Goal: Information Seeking & Learning: Compare options

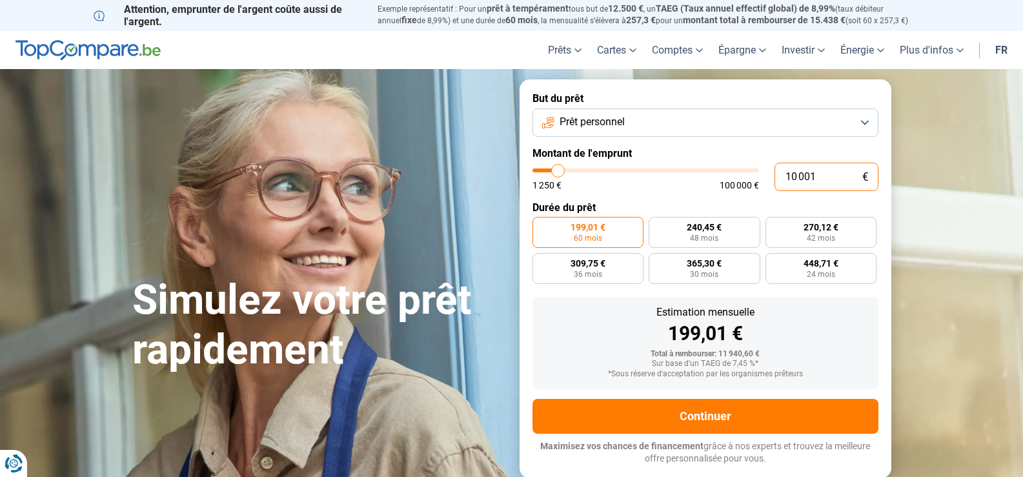
drag, startPoint x: 826, startPoint y: 176, endPoint x: 718, endPoint y: 335, distance: 192.5
click at [755, 178] on div "10 001 € 1 250 € 100 000 €" at bounding box center [706, 177] width 346 height 28
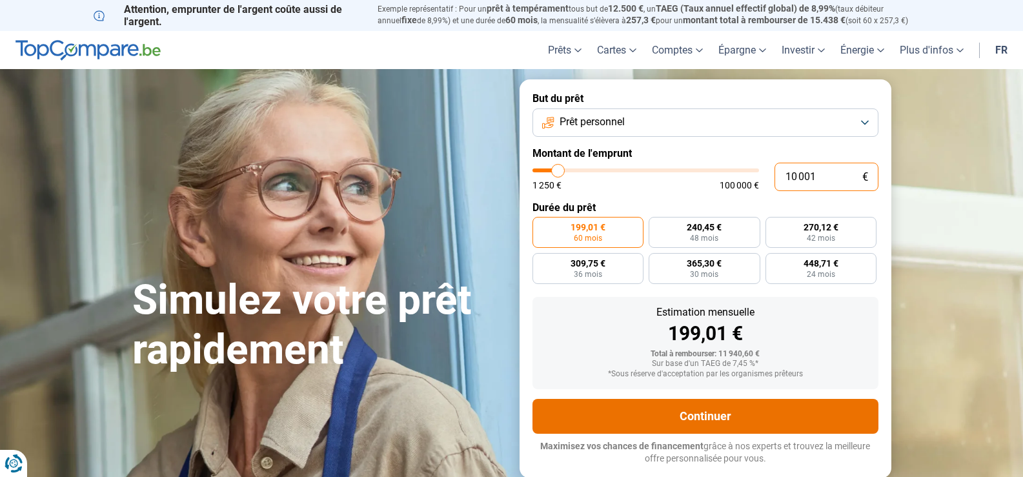
type input "0"
type input "1250"
type input "2"
type input "1250"
type input "25"
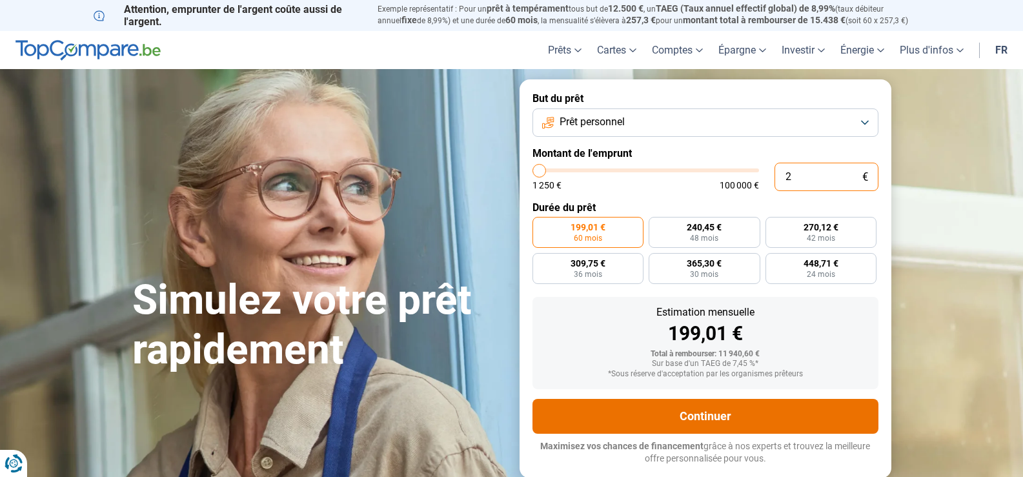
type input "1250"
type input "250"
type input "1250"
type input "2 500"
type input "2500"
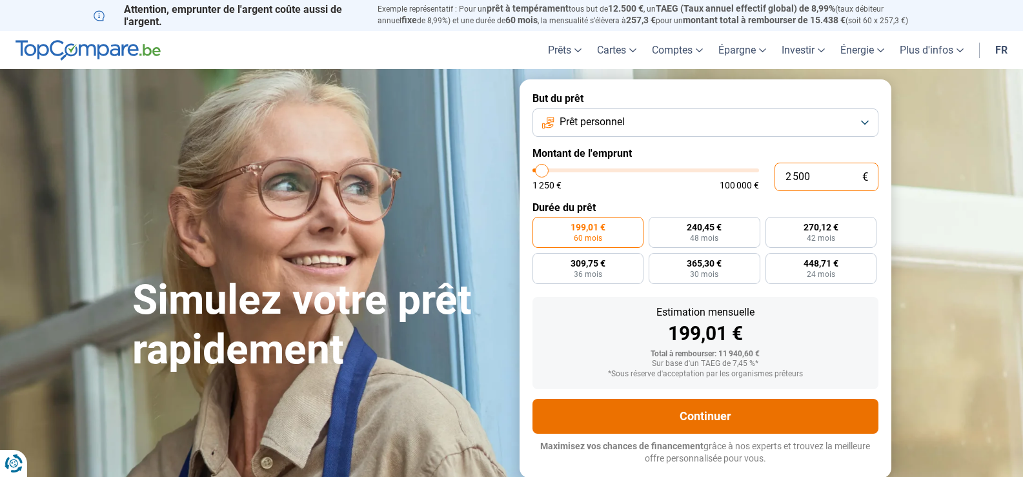
radio input "true"
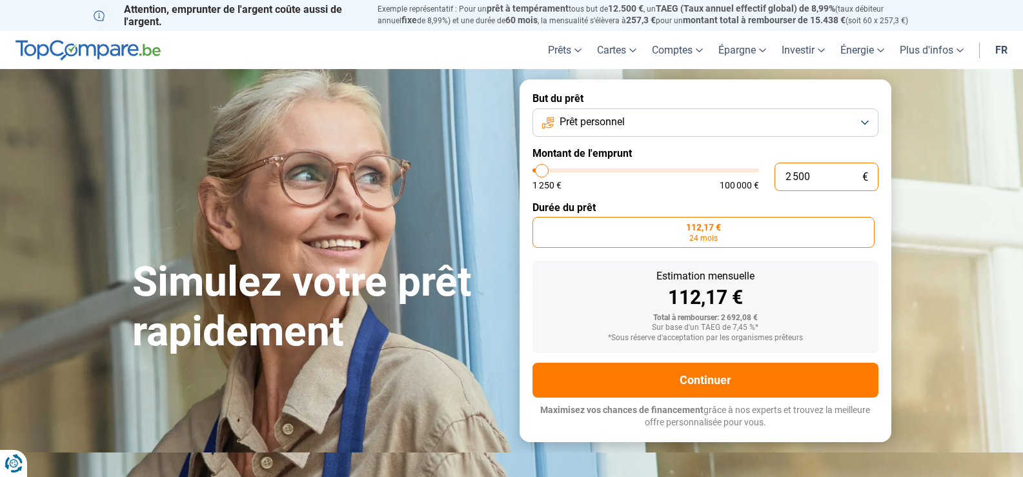
type input "500"
type input "1250"
type input "1 250"
type input "1250"
click at [782, 176] on input "1 250" at bounding box center [827, 177] width 104 height 28
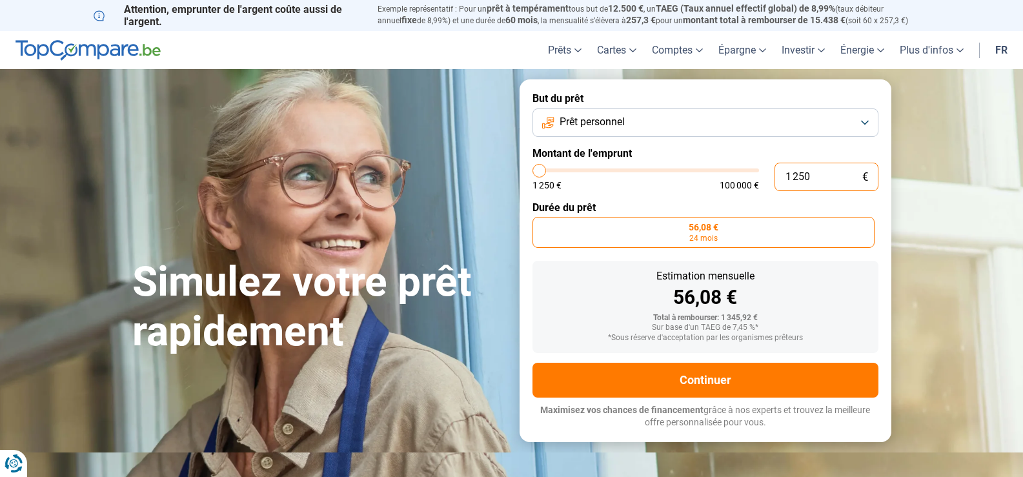
type input "250"
type input "1250"
type input "1 250"
type input "1250"
type input "31 250"
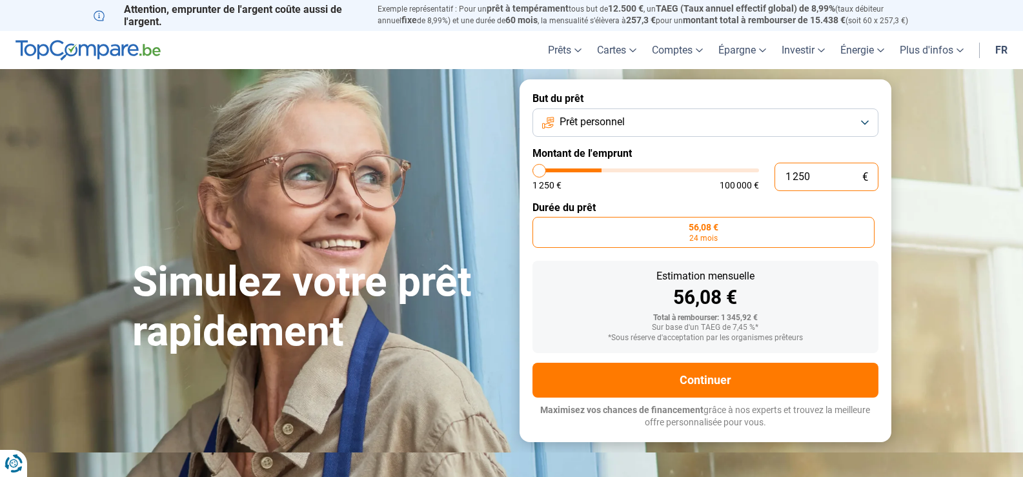
type input "31250"
type input "301 250"
type input "100000"
type input "100 000"
type input "100000"
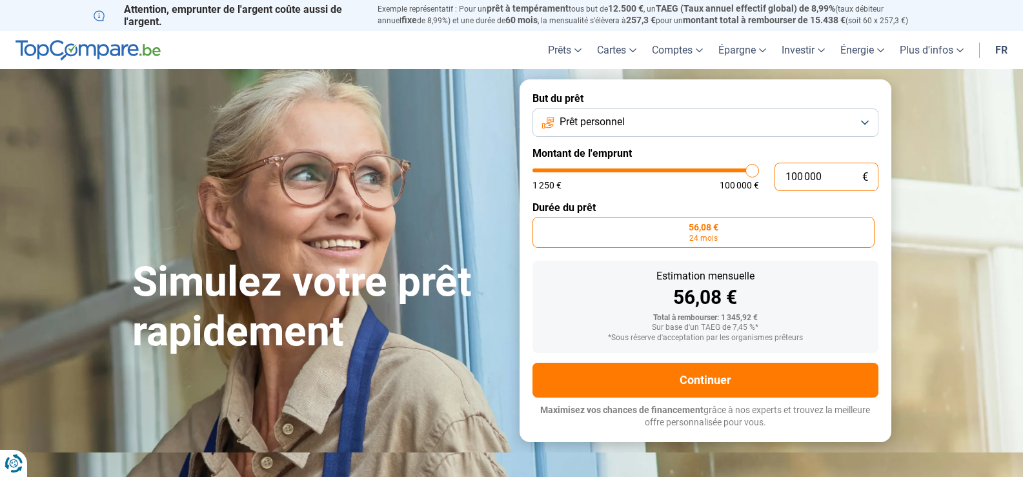
radio input "false"
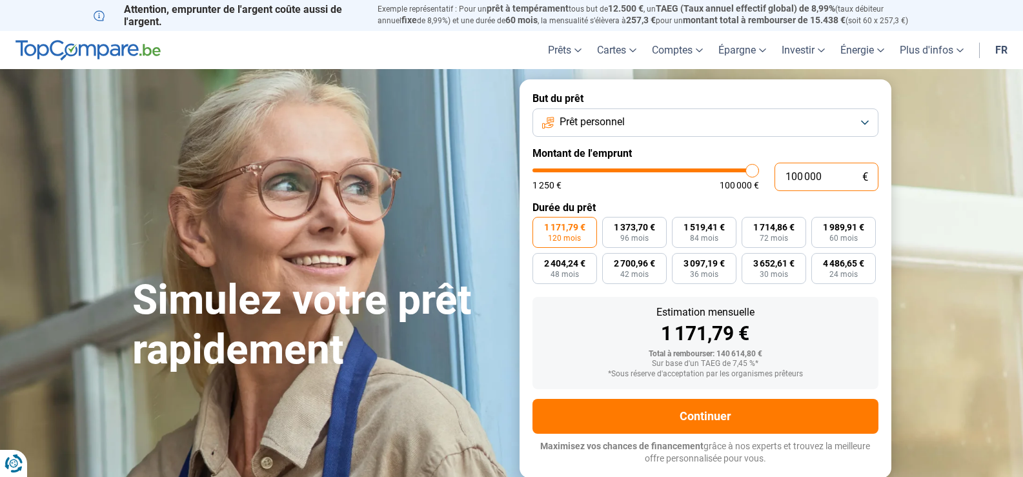
type input "0"
type input "1250"
type input "3"
type input "1250"
type input "30"
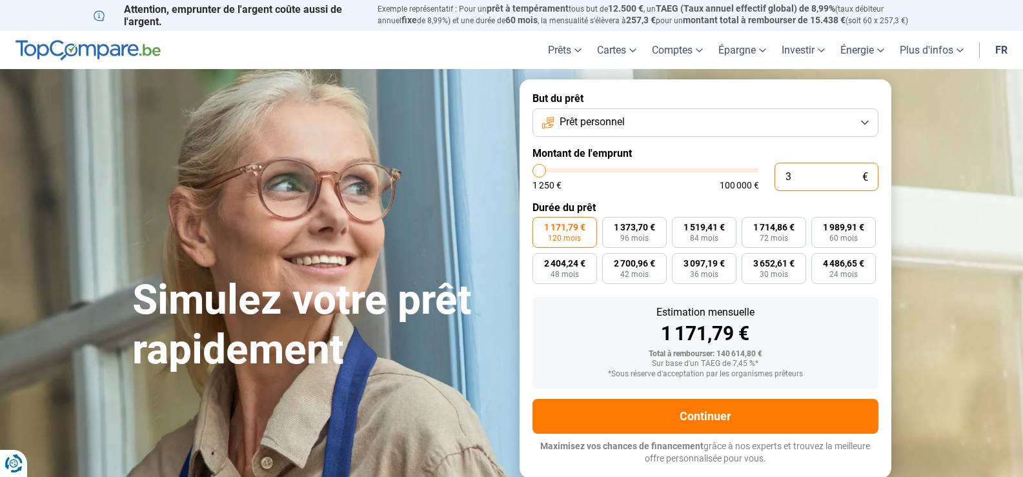
type input "1250"
type input "300"
type input "1250"
type input "3 000"
type input "3000"
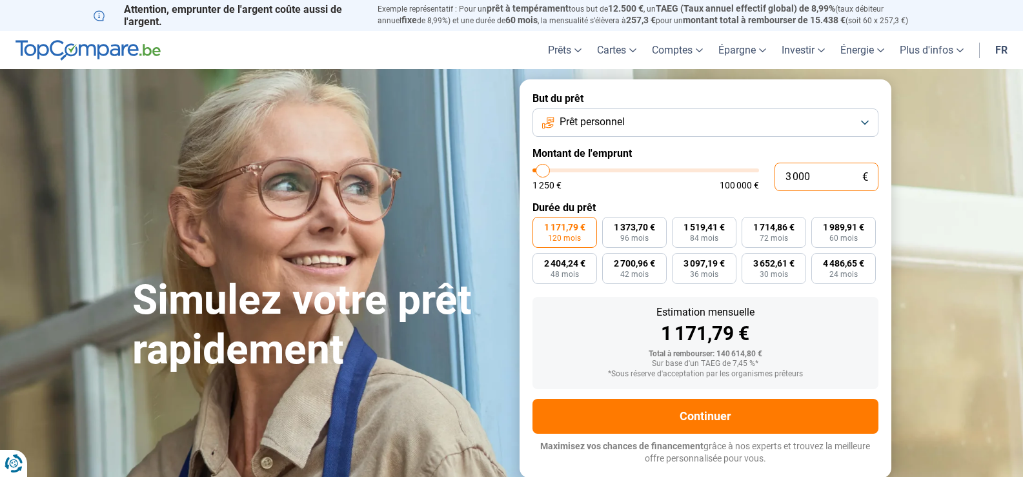
type input "30 002"
type input "30000"
type input "3 000"
type input "3000"
radio input "true"
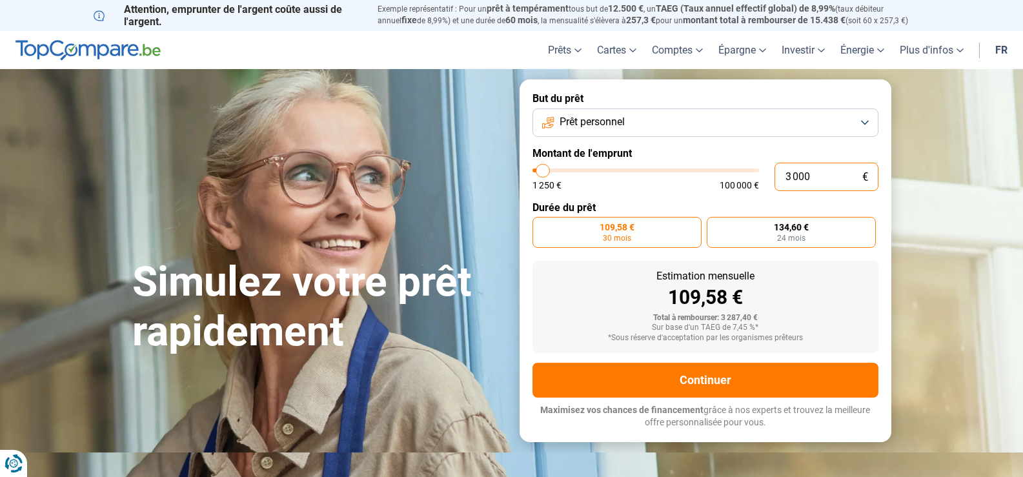
type input "3 000"
click at [788, 240] on span "24 mois" at bounding box center [791, 238] width 28 height 8
click at [715, 225] on input "134,60 € 24 mois" at bounding box center [711, 221] width 8 height 8
radio input "true"
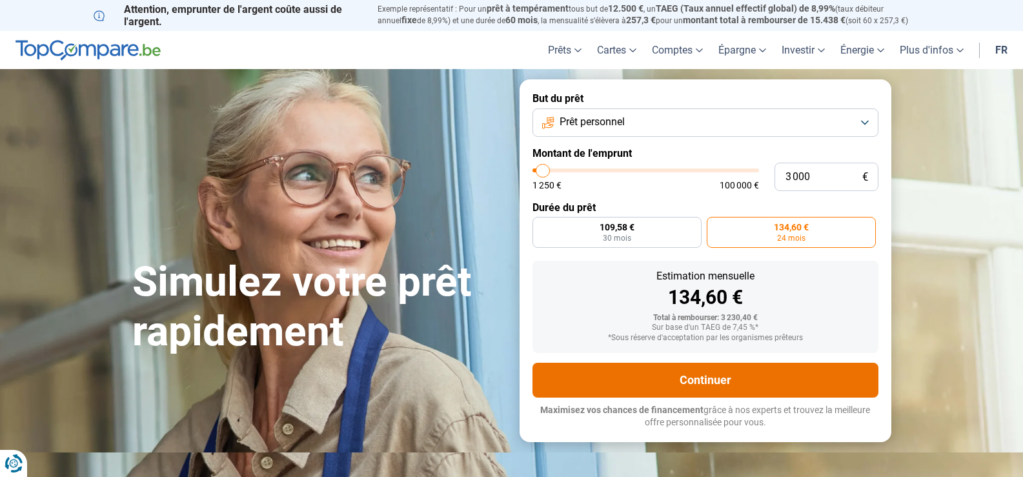
click at [673, 375] on button "Continuer" at bounding box center [706, 380] width 346 height 35
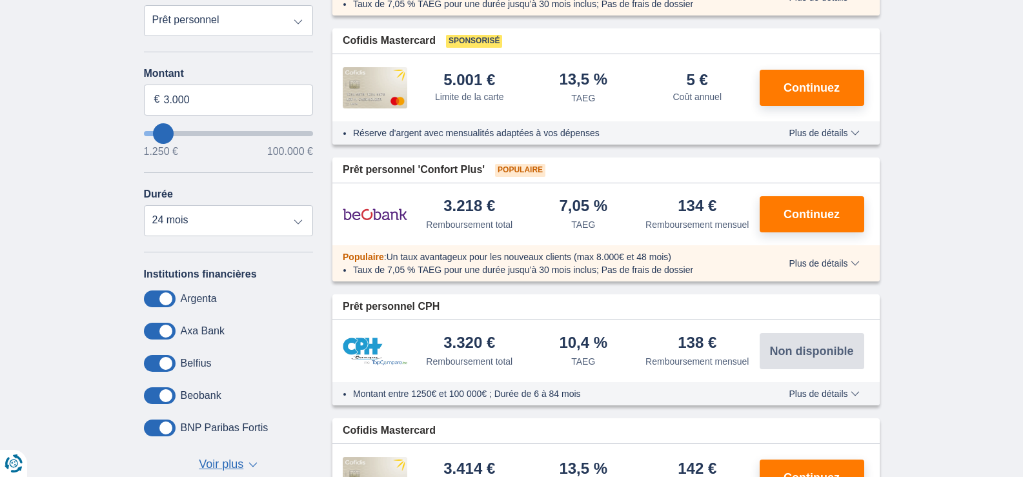
scroll to position [323, 0]
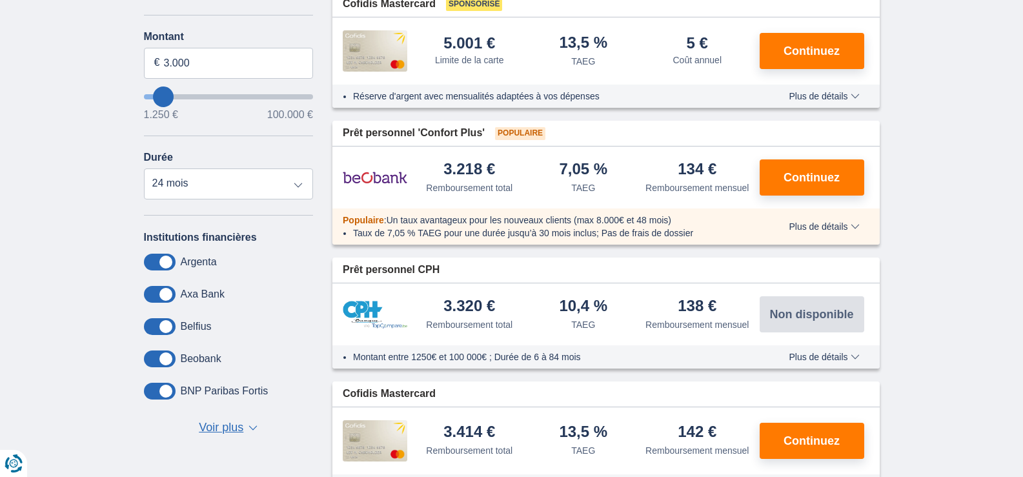
click at [224, 431] on span "Voir plus" at bounding box center [221, 428] width 45 height 17
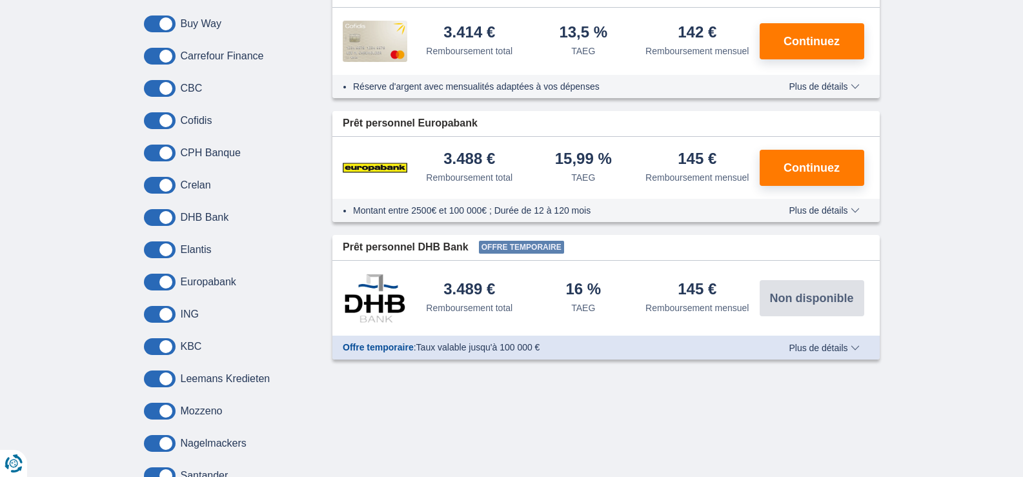
scroll to position [775, 0]
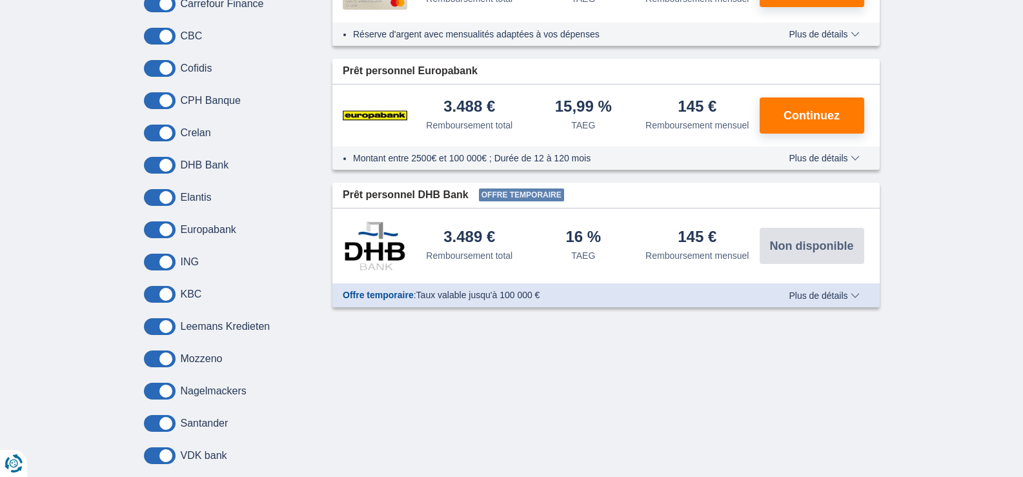
click at [159, 131] on span at bounding box center [160, 133] width 32 height 17
click at [0, 0] on input "checkbox" at bounding box center [0, 0] width 0 height 0
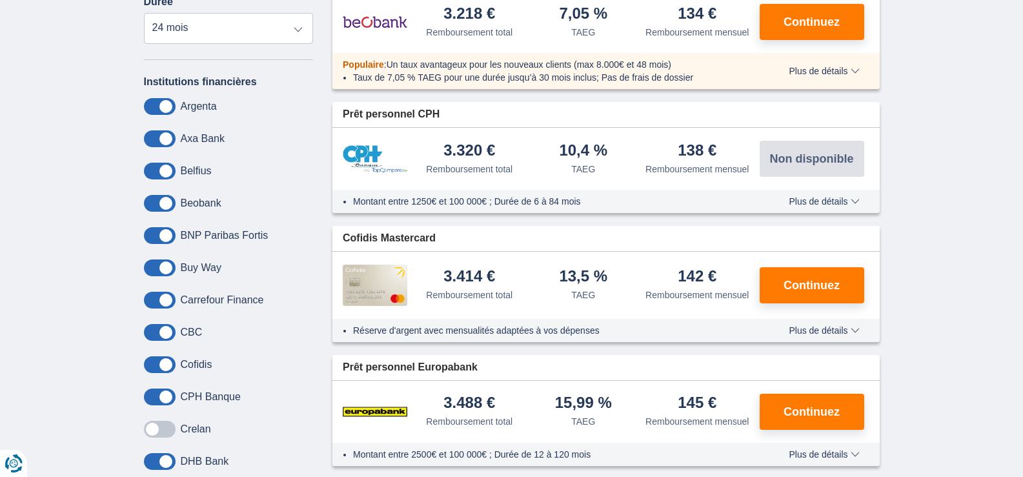
scroll to position [516, 0]
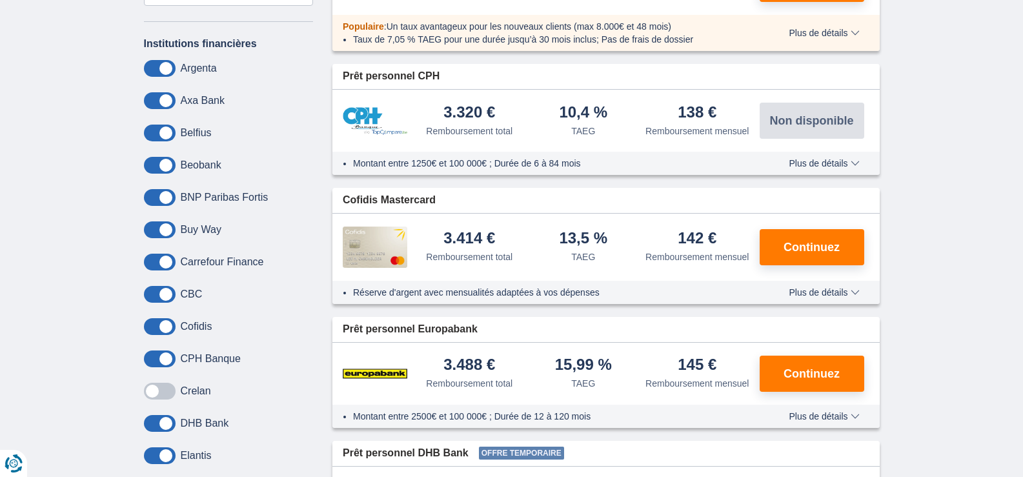
click at [153, 397] on span at bounding box center [160, 391] width 32 height 17
click at [0, 0] on input "checkbox" at bounding box center [0, 0] width 0 height 0
click at [170, 427] on span at bounding box center [160, 423] width 32 height 17
click at [0, 0] on input "checkbox" at bounding box center [0, 0] width 0 height 0
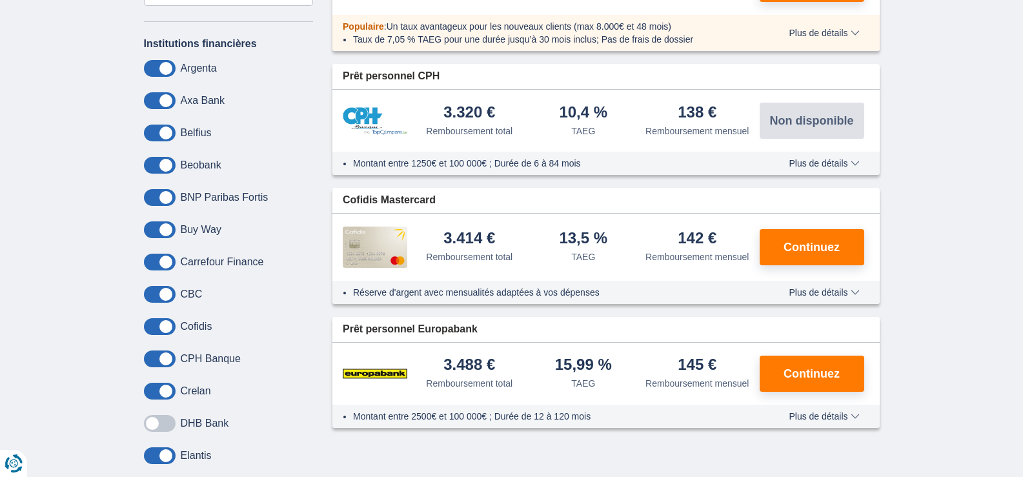
click at [172, 455] on span at bounding box center [160, 455] width 32 height 17
click at [0, 0] on input "checkbox" at bounding box center [0, 0] width 0 height 0
click at [170, 353] on span at bounding box center [160, 359] width 32 height 17
click at [0, 0] on input "checkbox" at bounding box center [0, 0] width 0 height 0
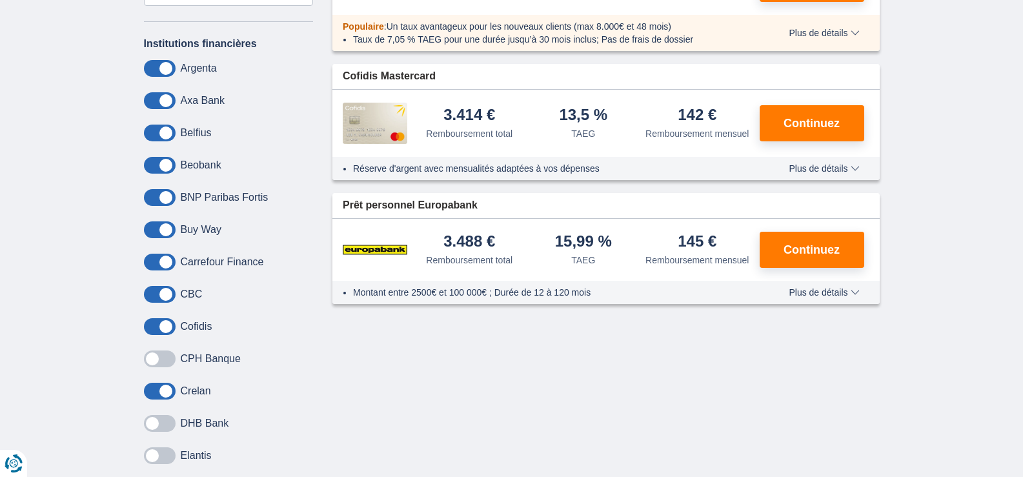
click at [159, 289] on span at bounding box center [160, 294] width 32 height 17
click at [0, 0] on input "checkbox" at bounding box center [0, 0] width 0 height 0
click at [163, 263] on span at bounding box center [160, 262] width 32 height 17
click at [0, 0] on input "checkbox" at bounding box center [0, 0] width 0 height 0
click at [166, 225] on span at bounding box center [160, 229] width 32 height 17
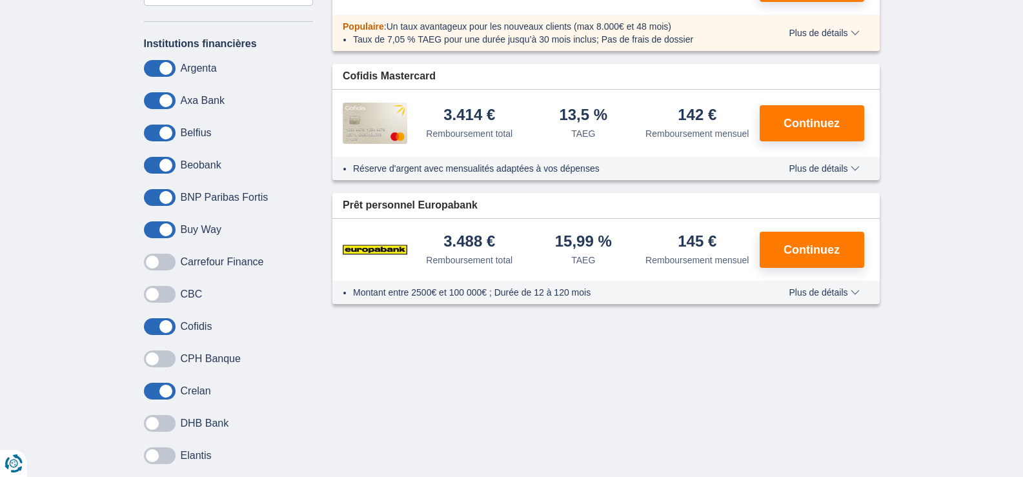
click at [0, 0] on input "checkbox" at bounding box center [0, 0] width 0 height 0
click at [161, 199] on span at bounding box center [160, 197] width 32 height 17
click at [0, 0] on input "checkbox" at bounding box center [0, 0] width 0 height 0
click at [157, 133] on span at bounding box center [160, 133] width 32 height 17
click at [0, 0] on input "checkbox" at bounding box center [0, 0] width 0 height 0
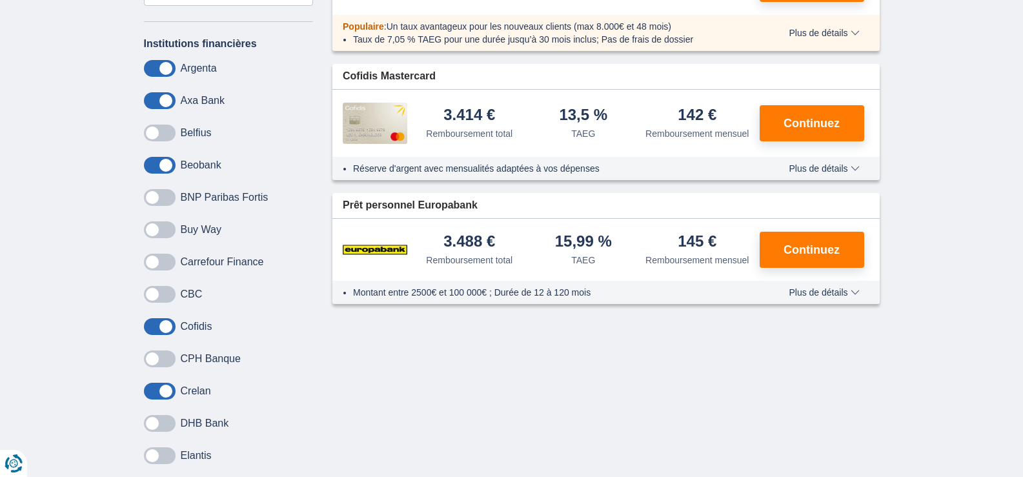
click at [169, 103] on span at bounding box center [160, 100] width 32 height 17
click at [0, 0] on input "checkbox" at bounding box center [0, 0] width 0 height 0
click at [163, 67] on span at bounding box center [160, 68] width 32 height 17
click at [0, 0] on input "checkbox" at bounding box center [0, 0] width 0 height 0
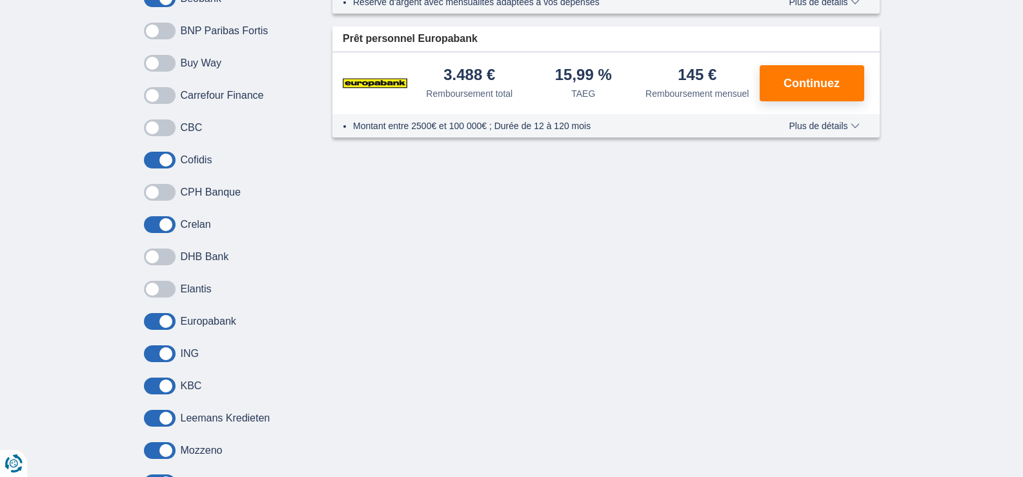
scroll to position [710, 0]
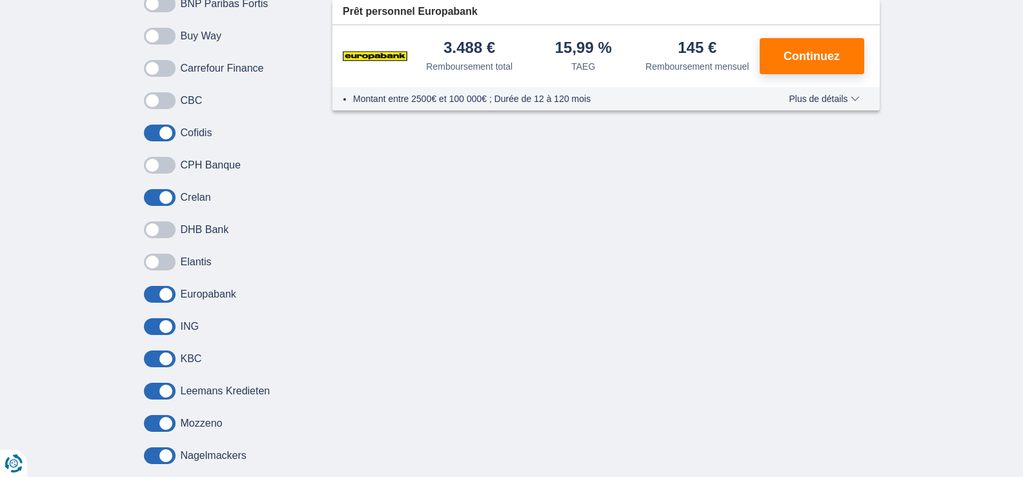
click at [166, 296] on span at bounding box center [160, 294] width 32 height 17
click at [0, 0] on input "checkbox" at bounding box center [0, 0] width 0 height 0
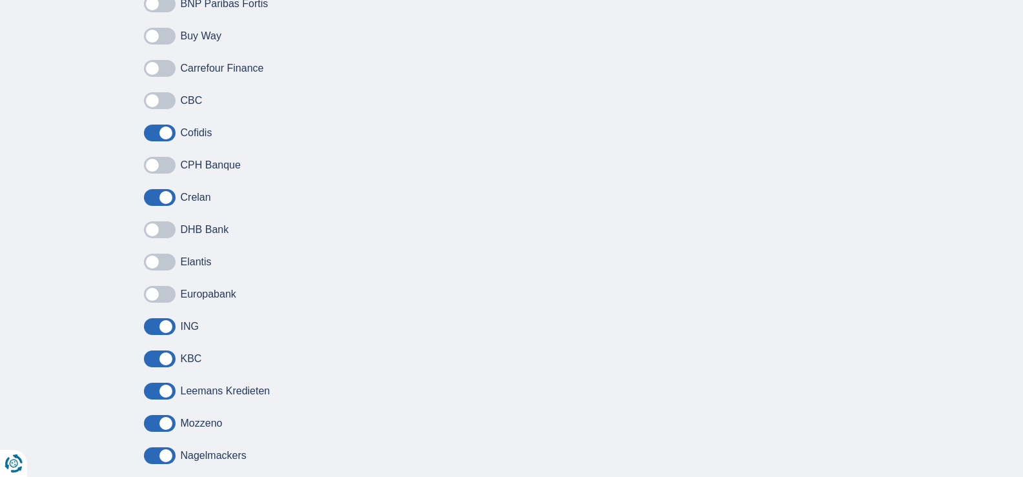
click at [169, 332] on span at bounding box center [160, 326] width 32 height 17
click at [0, 0] on input "checkbox" at bounding box center [0, 0] width 0 height 0
click at [166, 351] on div "Buy Way Carrefour Finance CBC Cofidis CPH Banque Crelan DHB Bank Elantis Europa…" at bounding box center [229, 327] width 170 height 598
click at [167, 368] on div "Buy Way Carrefour Finance CBC Cofidis CPH Banque Crelan DHB Bank Elantis Europa…" at bounding box center [229, 327] width 170 height 598
click at [167, 363] on span at bounding box center [160, 359] width 32 height 17
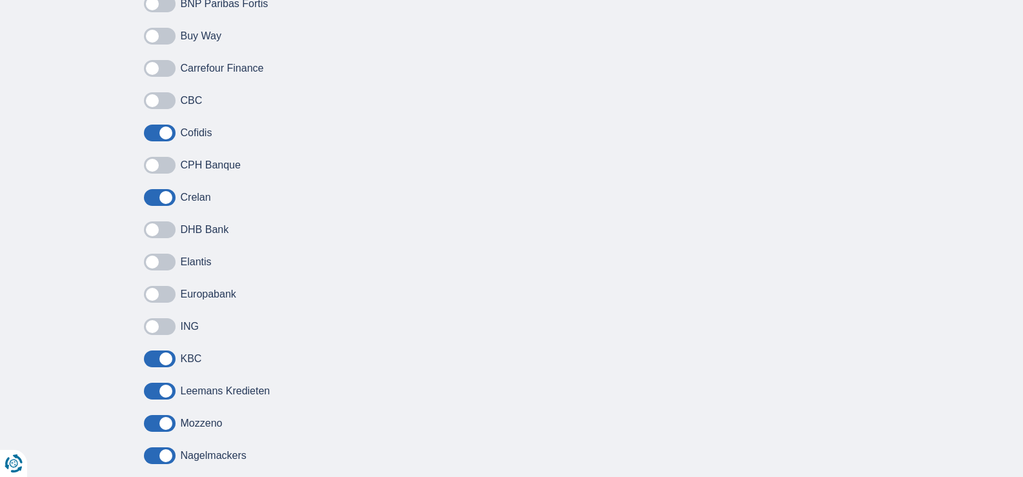
click at [0, 0] on input "checkbox" at bounding box center [0, 0] width 0 height 0
click at [167, 388] on span at bounding box center [160, 391] width 32 height 17
click at [0, 0] on input "checkbox" at bounding box center [0, 0] width 0 height 0
click at [165, 416] on div "Buy Way Carrefour Finance CBC Cofidis CPH Banque Crelan DHB Bank Elantis Europa…" at bounding box center [229, 327] width 170 height 598
click at [166, 424] on span at bounding box center [160, 423] width 32 height 17
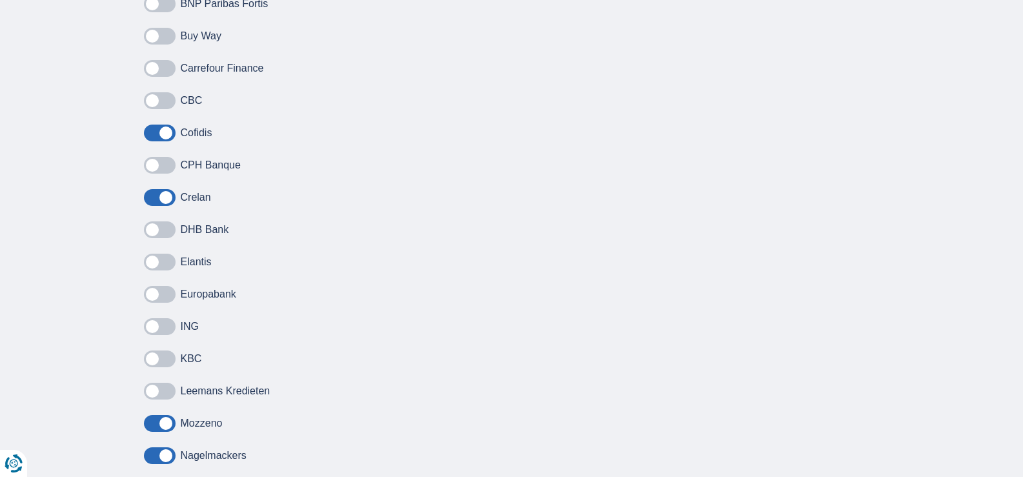
click at [0, 0] on input "checkbox" at bounding box center [0, 0] width 0 height 0
click at [167, 456] on span at bounding box center [160, 455] width 32 height 17
click at [0, 0] on input "checkbox" at bounding box center [0, 0] width 0 height 0
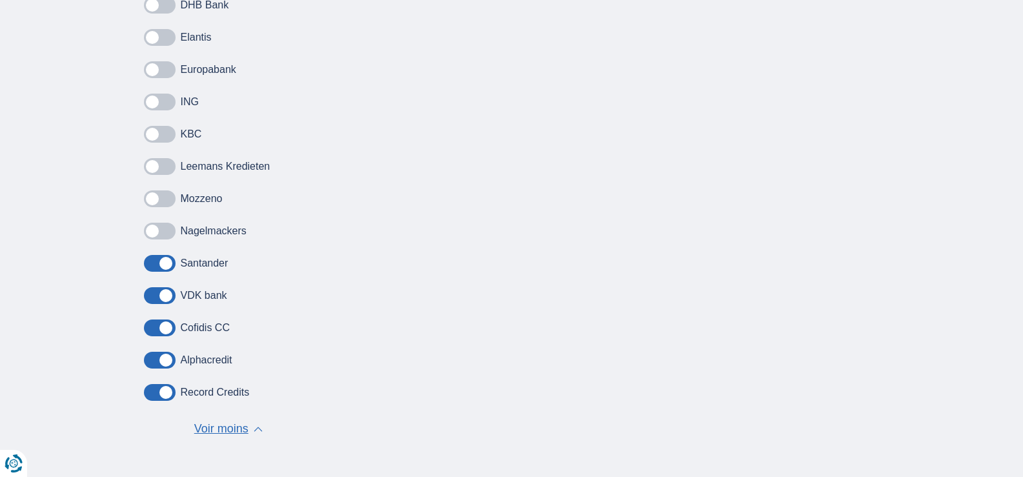
scroll to position [1033, 0]
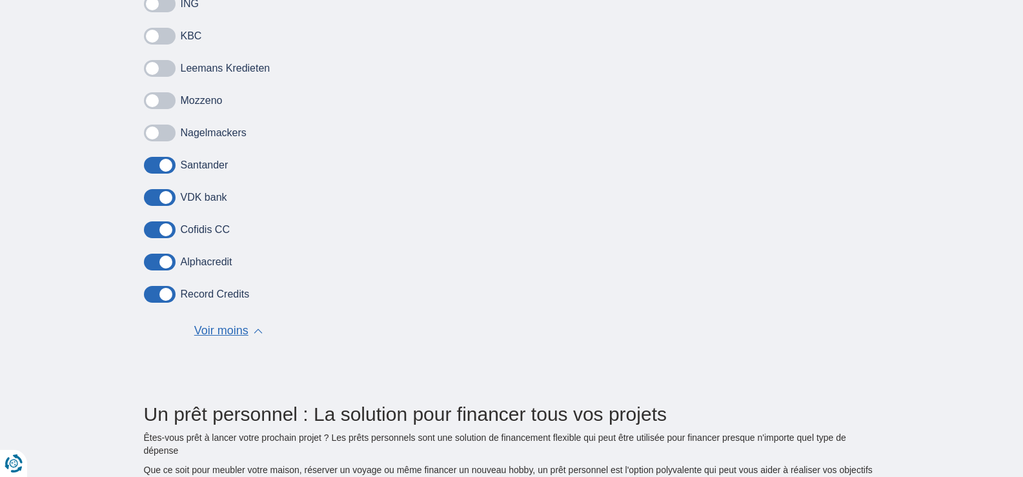
click at [167, 299] on span at bounding box center [160, 294] width 32 height 17
click at [0, 0] on input "checkbox" at bounding box center [0, 0] width 0 height 0
click at [162, 267] on span at bounding box center [160, 262] width 32 height 17
click at [0, 0] on input "checkbox" at bounding box center [0, 0] width 0 height 0
click at [152, 266] on span at bounding box center [160, 262] width 32 height 17
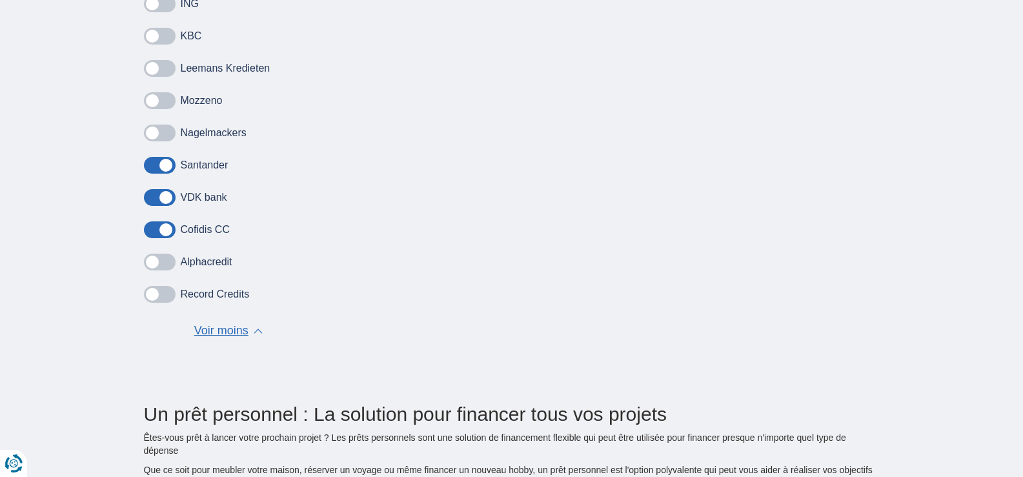
click at [0, 0] on input "checkbox" at bounding box center [0, 0] width 0 height 0
click at [164, 192] on span at bounding box center [160, 197] width 32 height 17
click at [0, 0] on input "checkbox" at bounding box center [0, 0] width 0 height 0
click at [169, 161] on span at bounding box center [160, 165] width 32 height 17
click at [0, 0] on input "checkbox" at bounding box center [0, 0] width 0 height 0
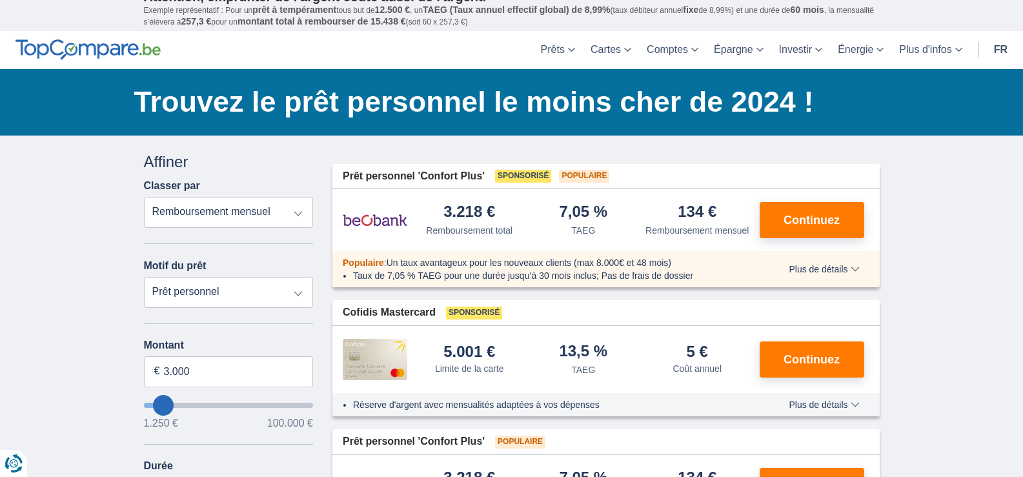
scroll to position [0, 0]
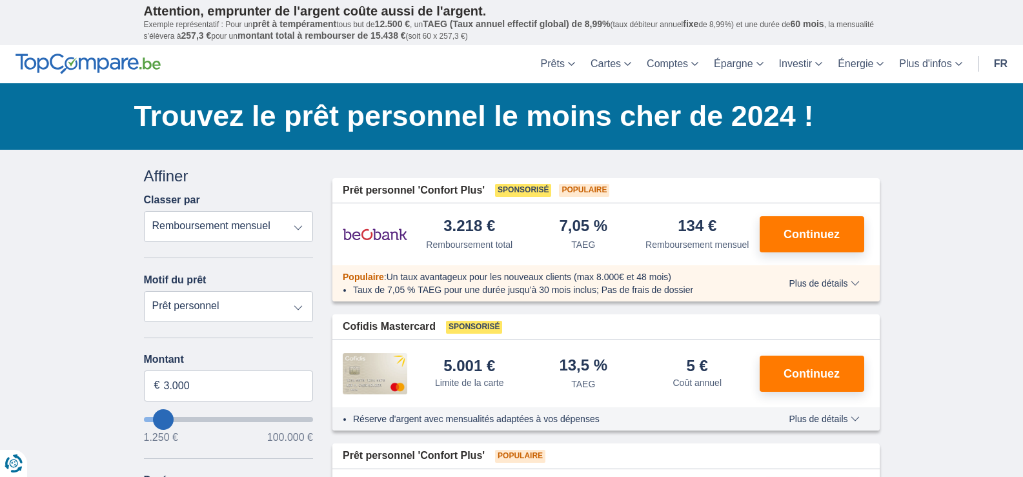
click at [296, 227] on select "Remboursement total TAEG Remboursement mensuel" at bounding box center [229, 226] width 170 height 31
click at [249, 305] on select "Prêt personnel Voiture Moto / vélo Caravane / mobilhome Travaux Energie Rachat …" at bounding box center [229, 306] width 170 height 31
click at [257, 307] on select "Prêt personnel Voiture Moto / vélo Caravane / mobilhome Travaux Energie Rachat …" at bounding box center [229, 306] width 170 height 31
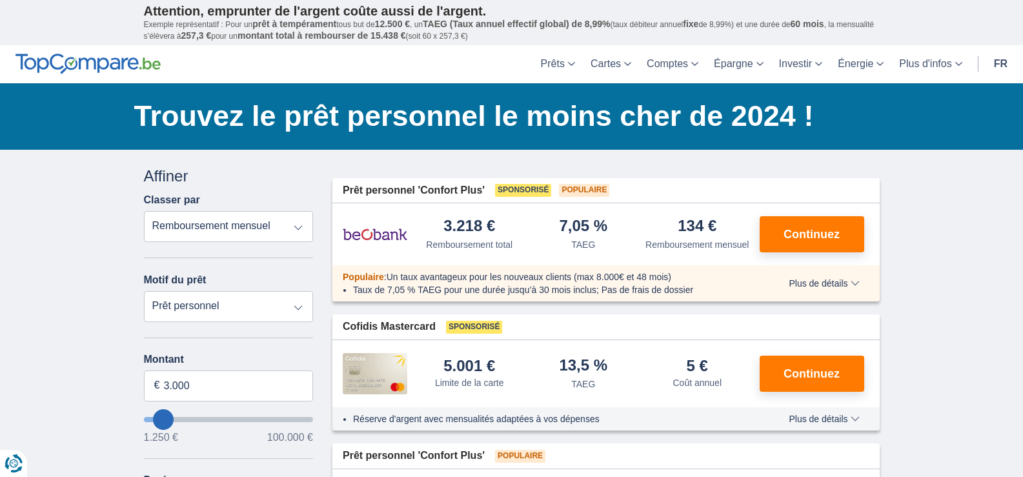
click at [300, 227] on select "Remboursement total TAEG Remboursement mensuel" at bounding box center [229, 226] width 170 height 31
click at [144, 211] on select "Remboursement total TAEG Remboursement mensuel" at bounding box center [229, 226] width 170 height 31
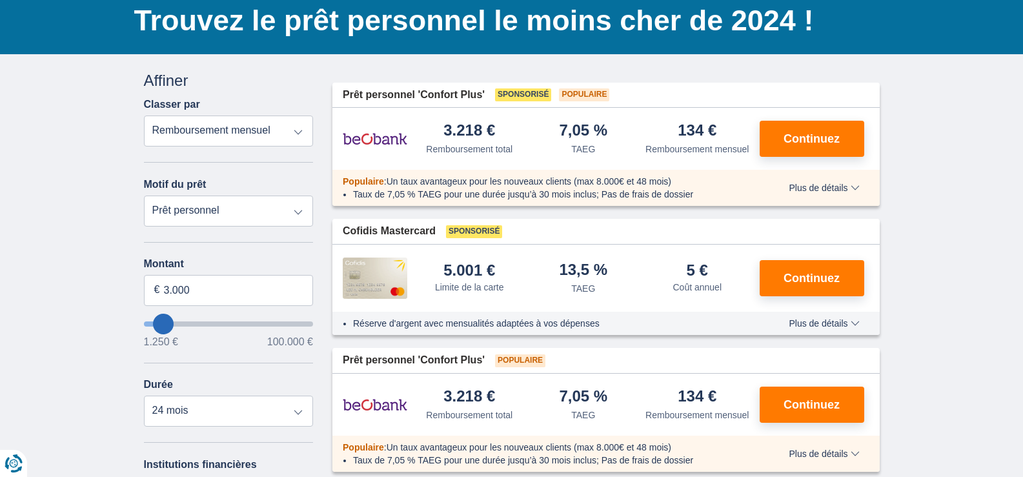
scroll to position [129, 0]
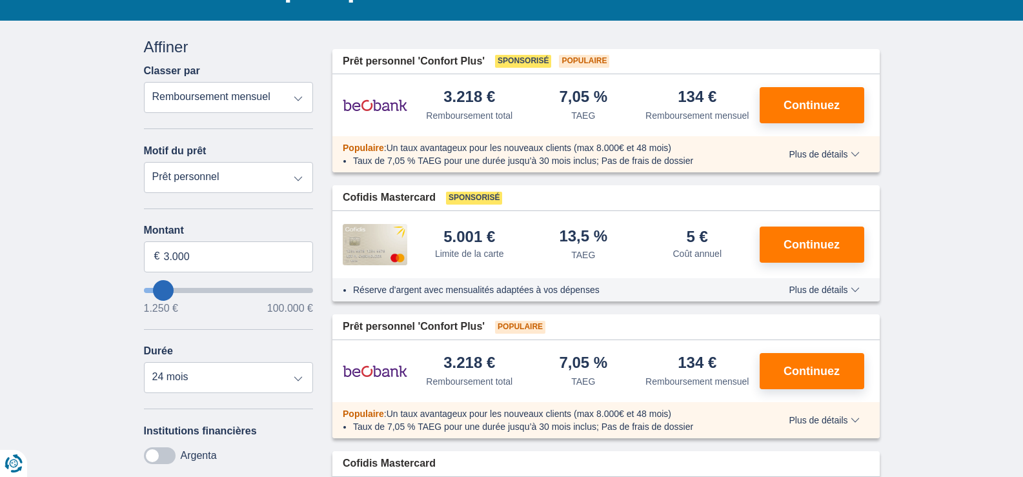
click at [855, 153] on span "Plus de détails" at bounding box center [824, 154] width 70 height 9
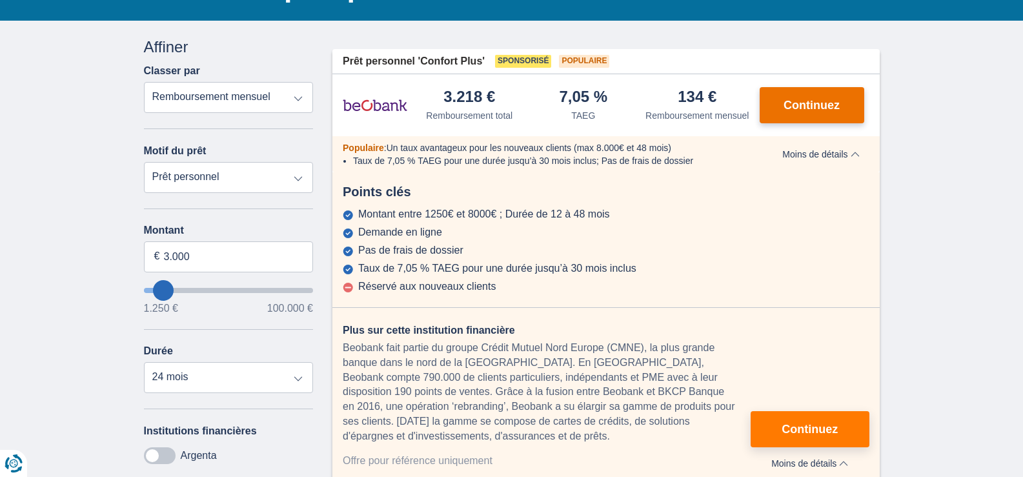
click at [823, 107] on span "Continuez" at bounding box center [812, 105] width 56 height 12
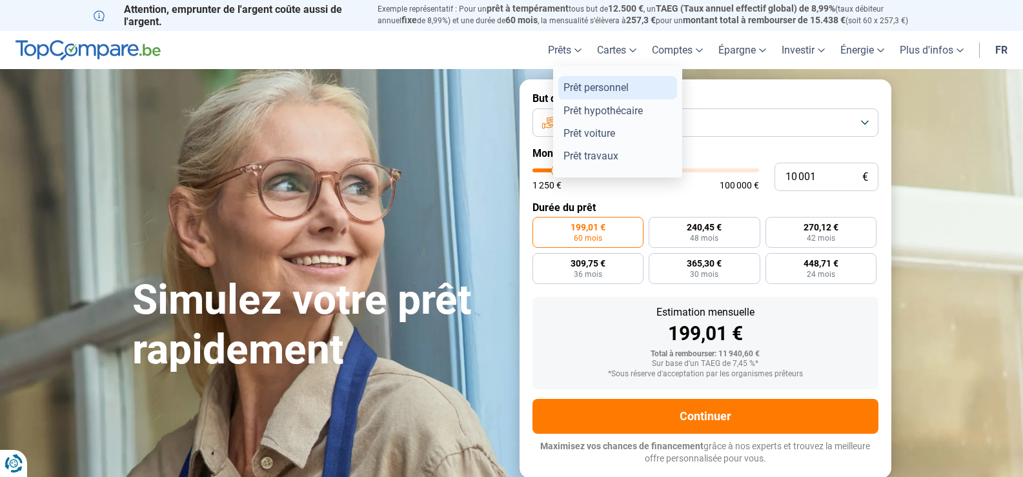
click at [578, 86] on link "Prêt personnel" at bounding box center [617, 87] width 119 height 23
